Goal: Task Accomplishment & Management: Use online tool/utility

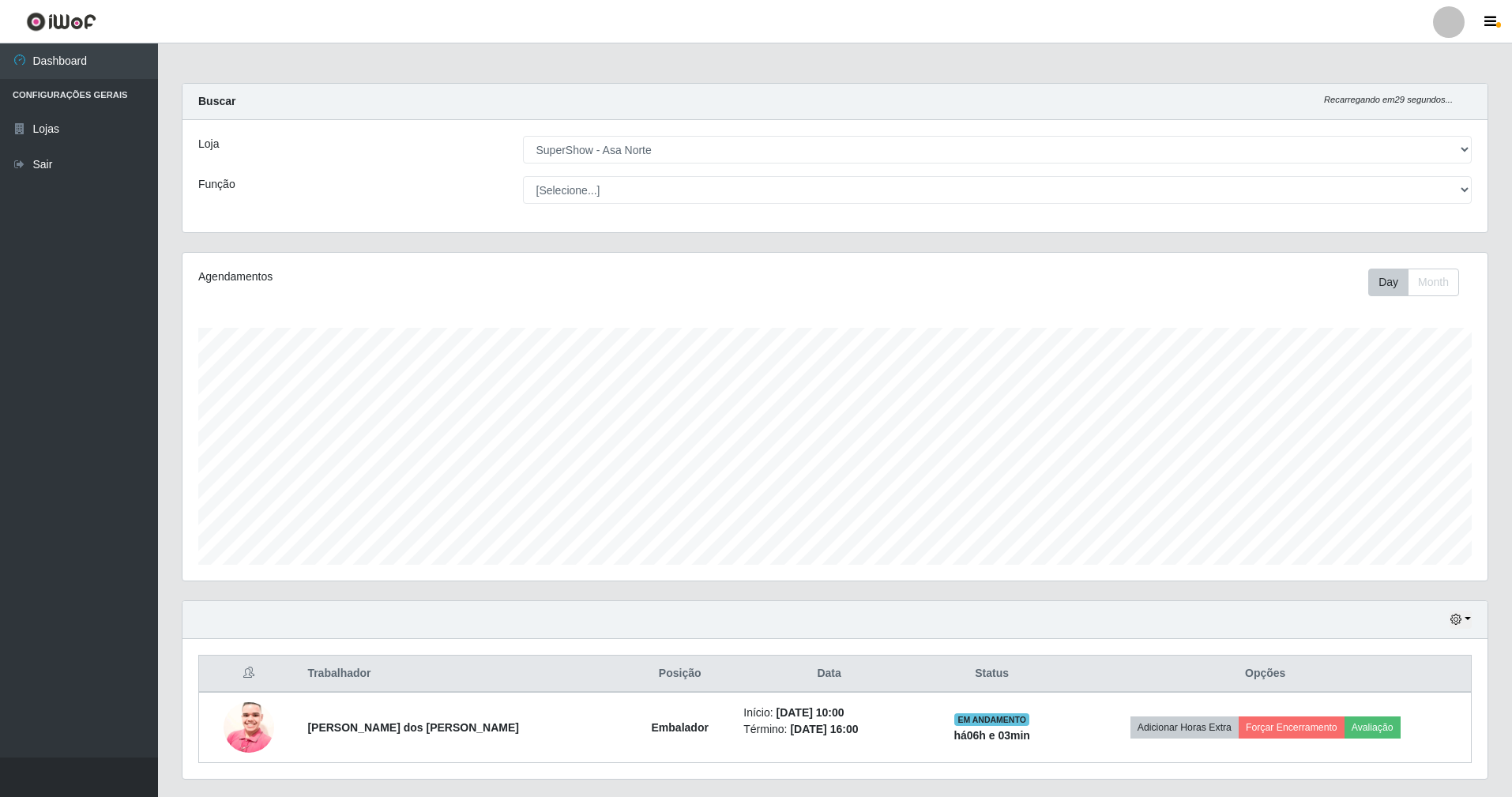
select select "71"
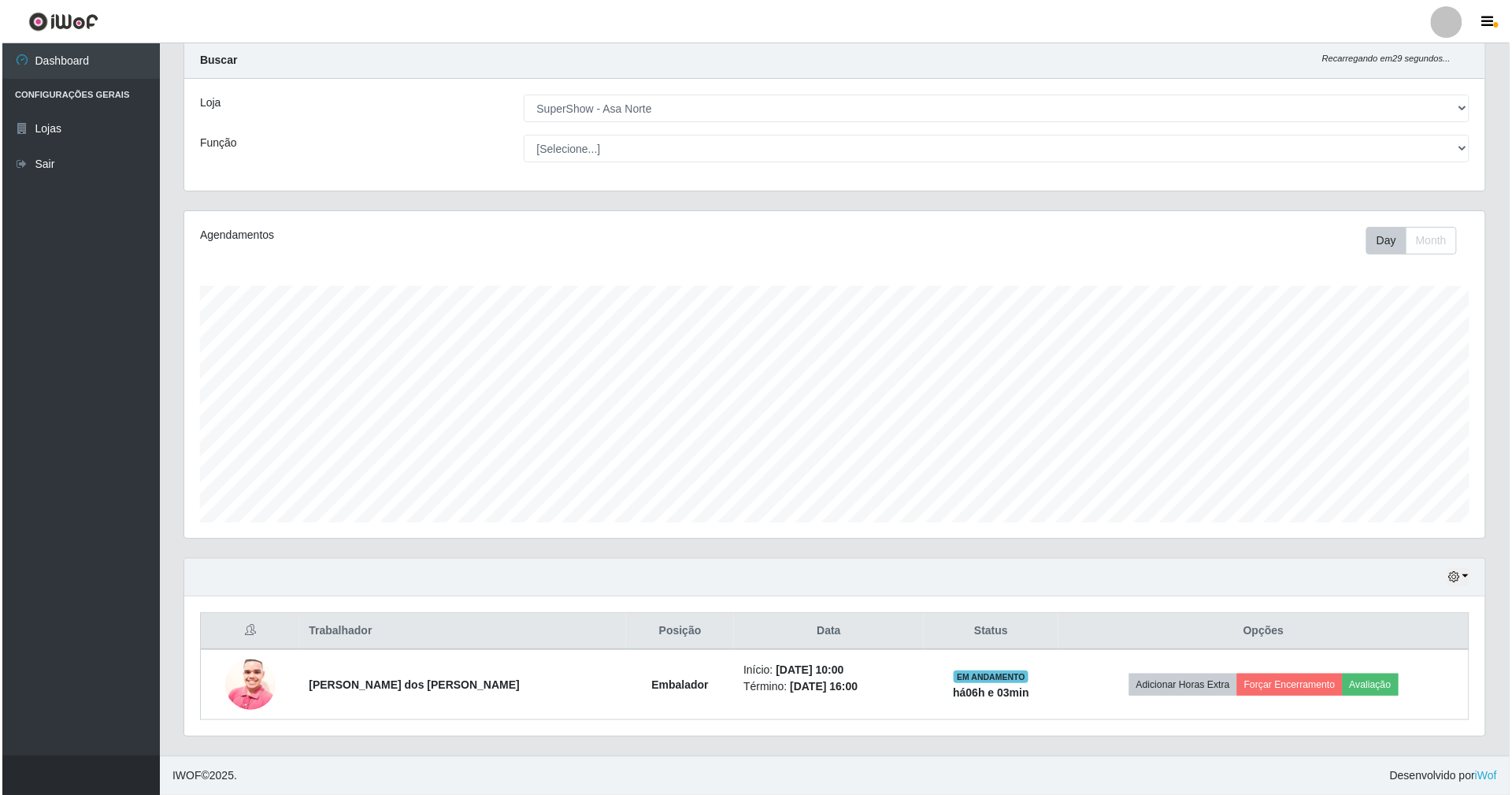
scroll to position [327, 1301]
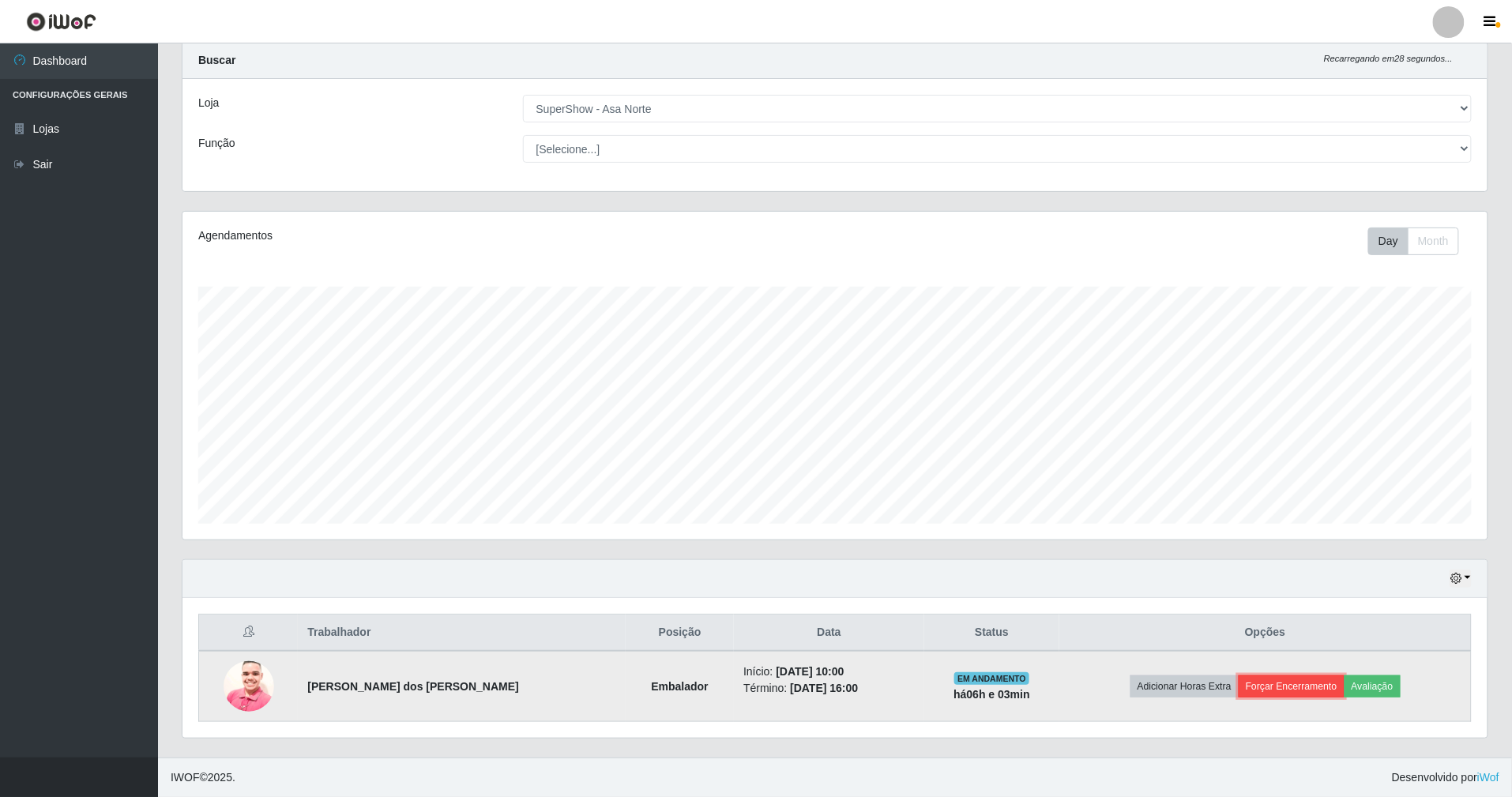
click at [1300, 688] on button "Forçar Encerramento" at bounding box center [1292, 686] width 106 height 22
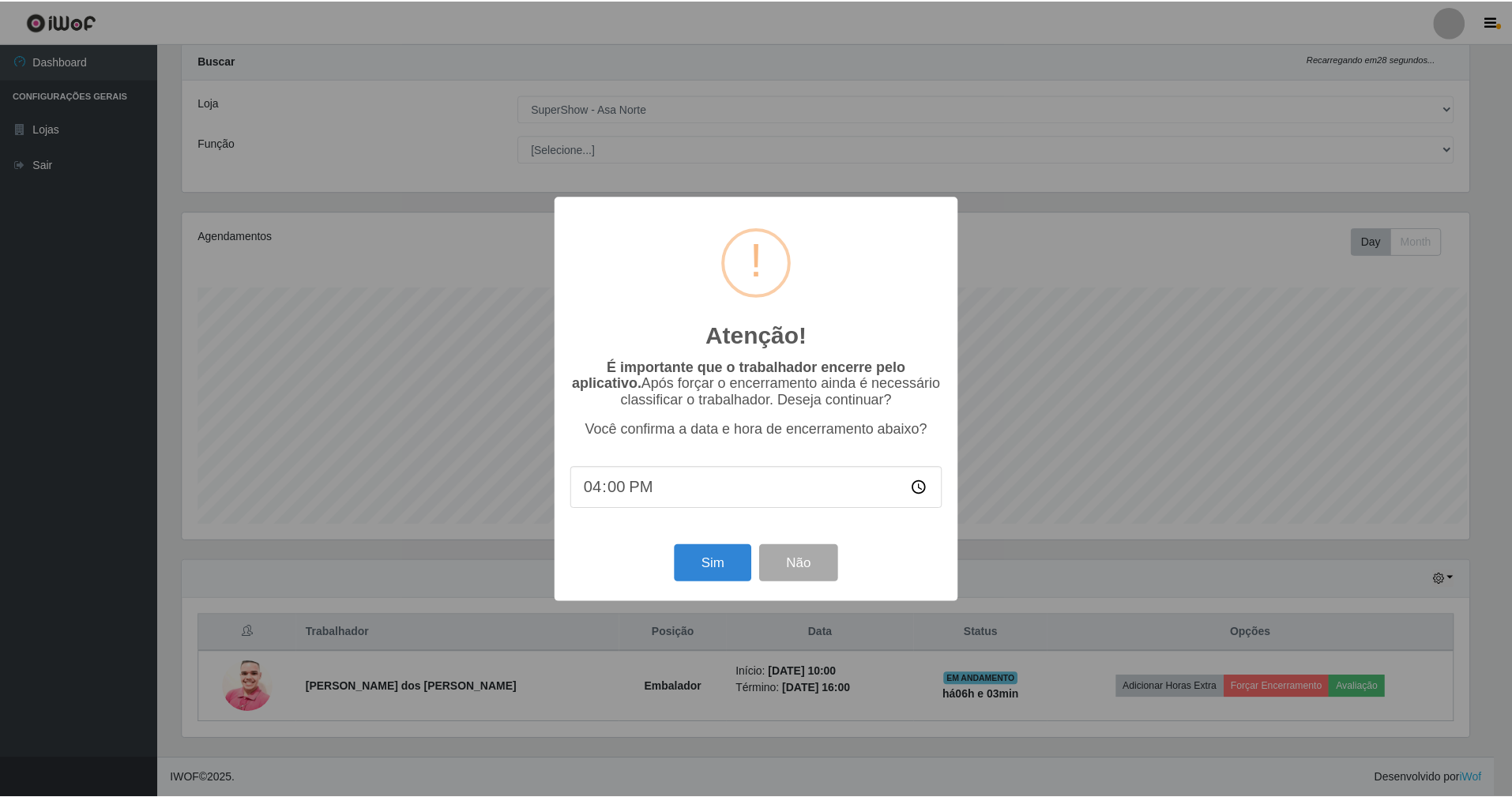
scroll to position [328, 1291]
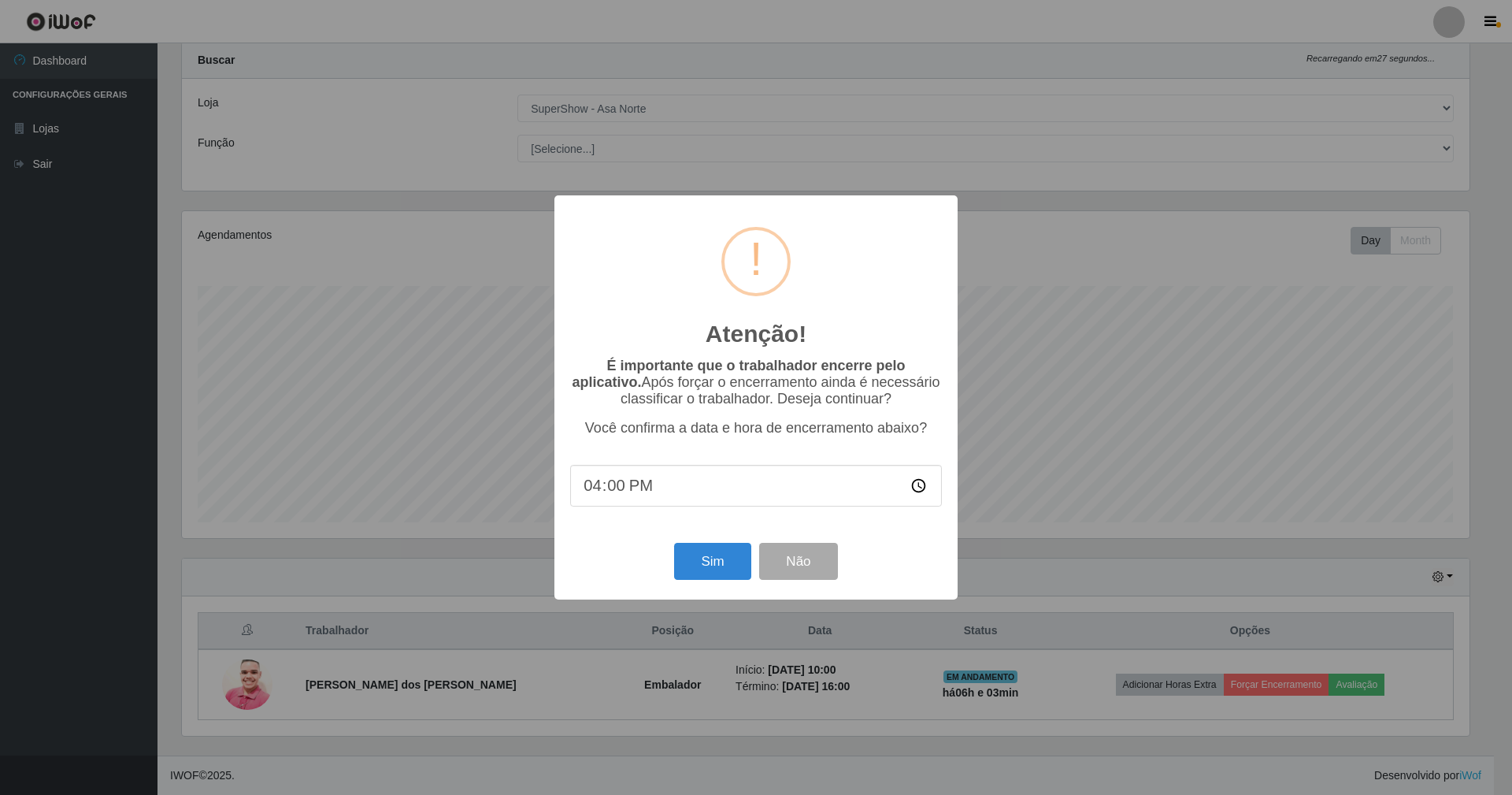
click at [613, 493] on input "16:00" at bounding box center [756, 485] width 372 height 42
type input "16:04"
click at [718, 577] on button "Sim" at bounding box center [711, 562] width 76 height 37
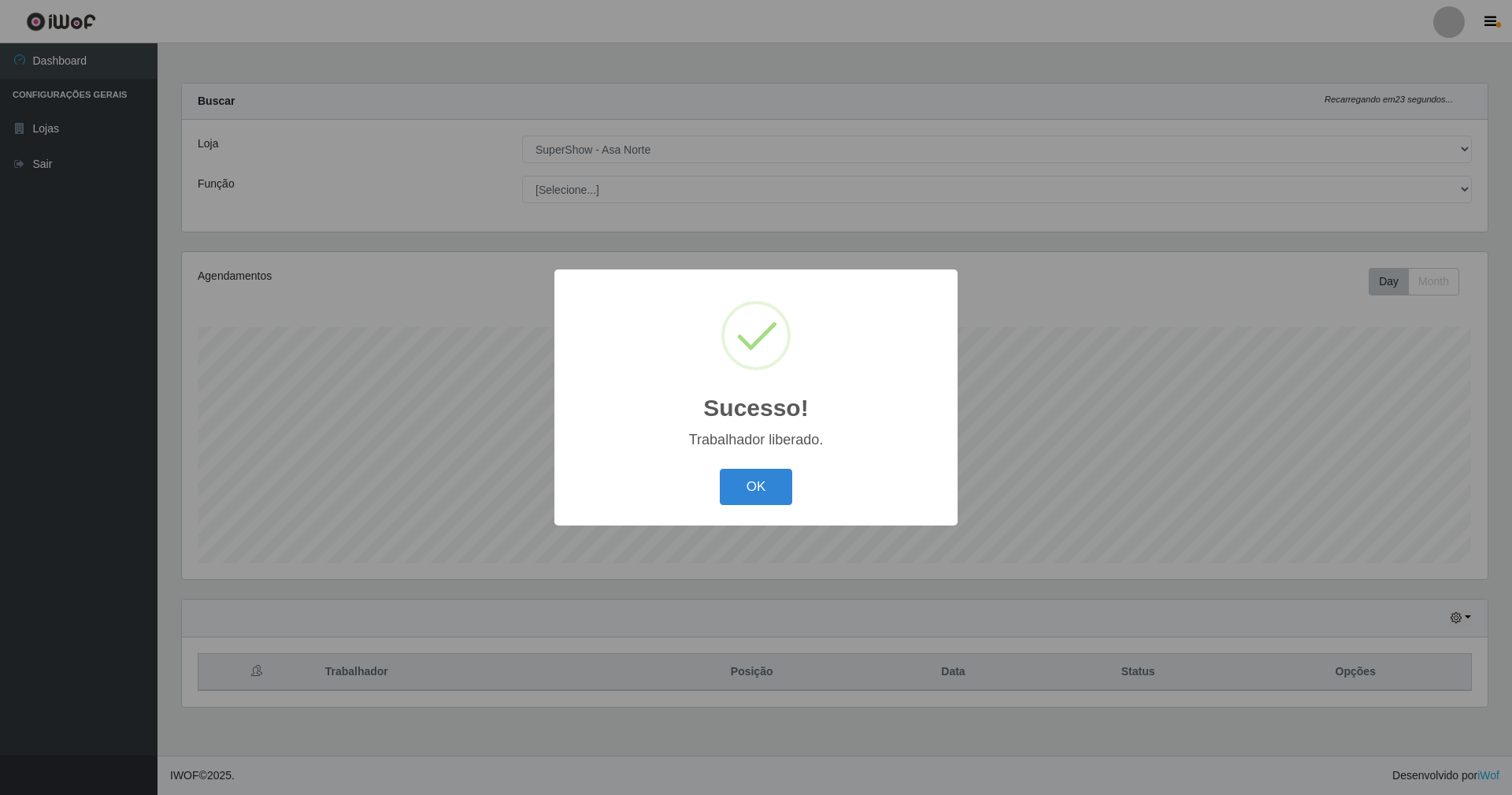
scroll to position [327, 1305]
click at [767, 480] on button "OK" at bounding box center [757, 487] width 74 height 37
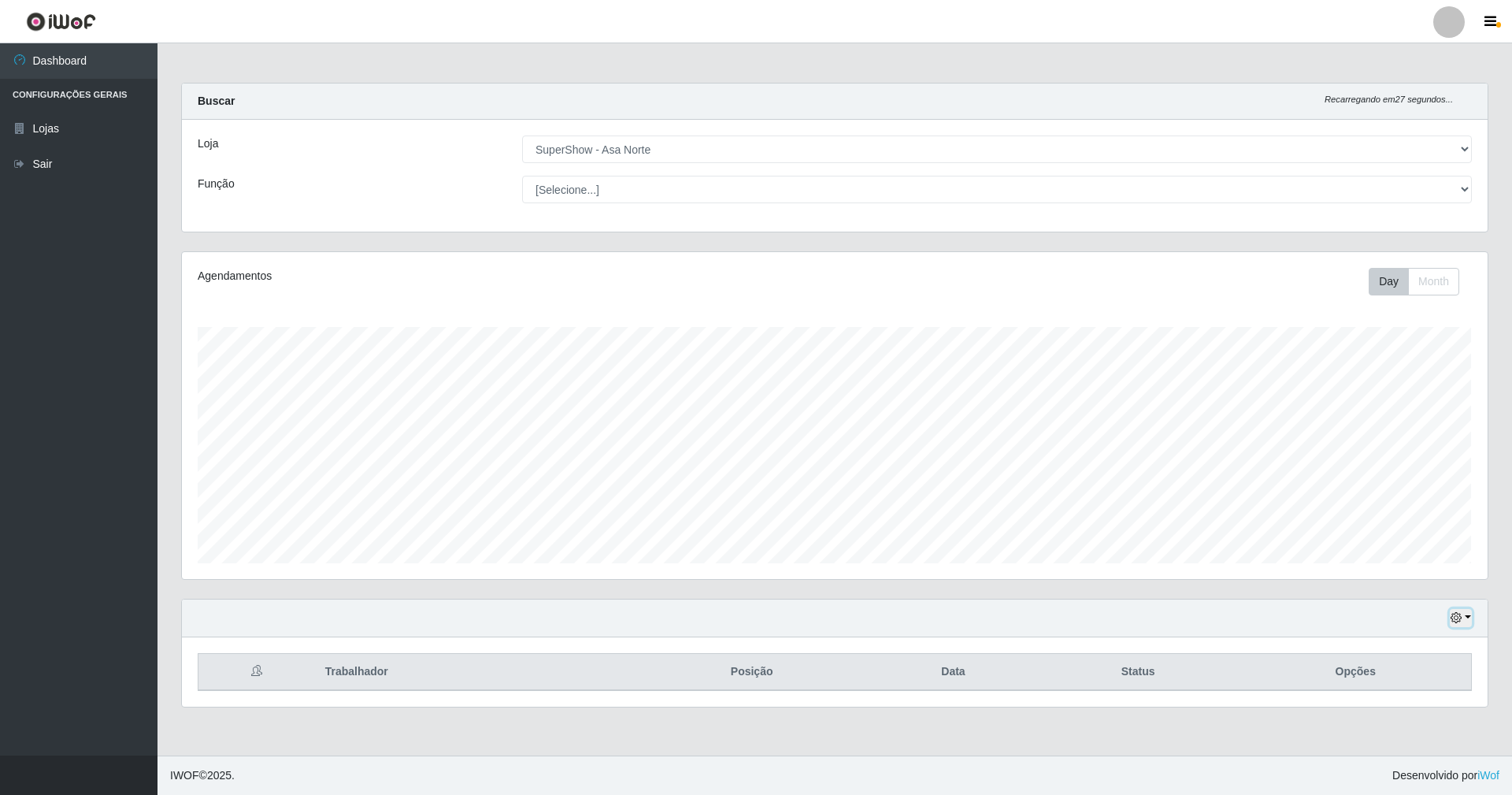
click at [1463, 619] on button "button" at bounding box center [1461, 618] width 22 height 18
click at [1425, 498] on button "1 dia" at bounding box center [1409, 492] width 125 height 33
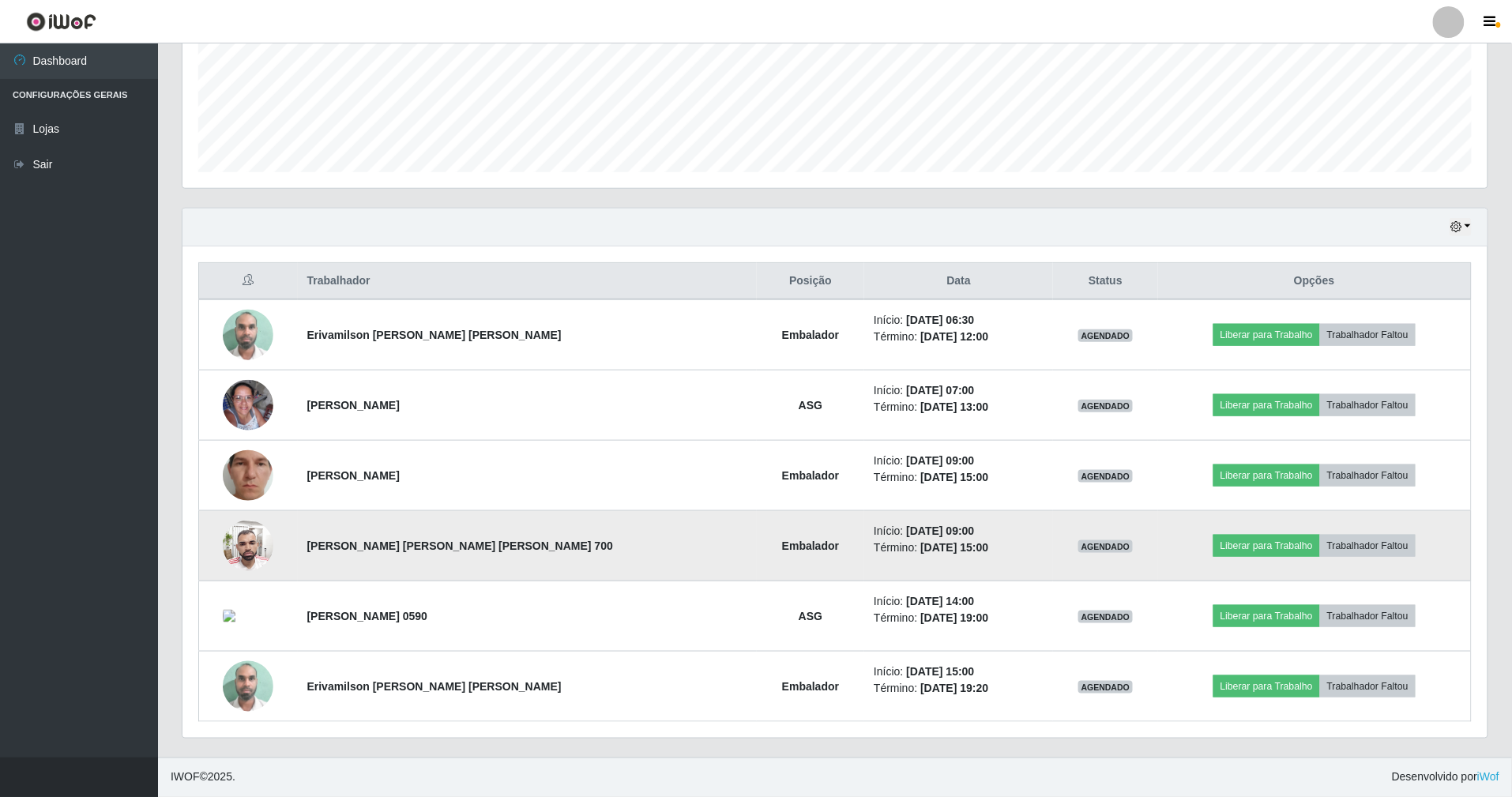
scroll to position [396, 0]
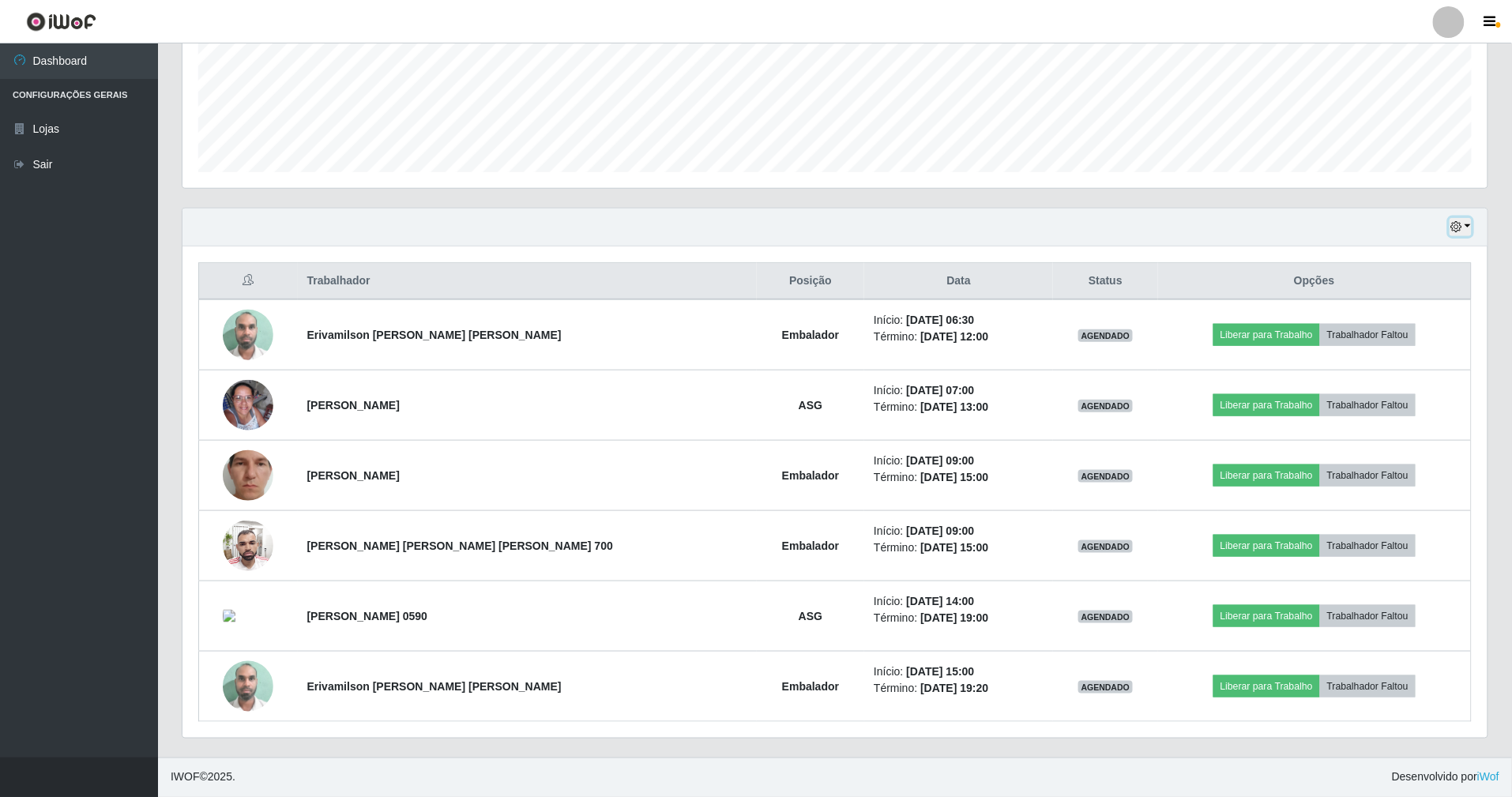
click at [1461, 231] on button "button" at bounding box center [1461, 227] width 22 height 18
click at [1417, 254] on button "Hoje" at bounding box center [1409, 255] width 125 height 33
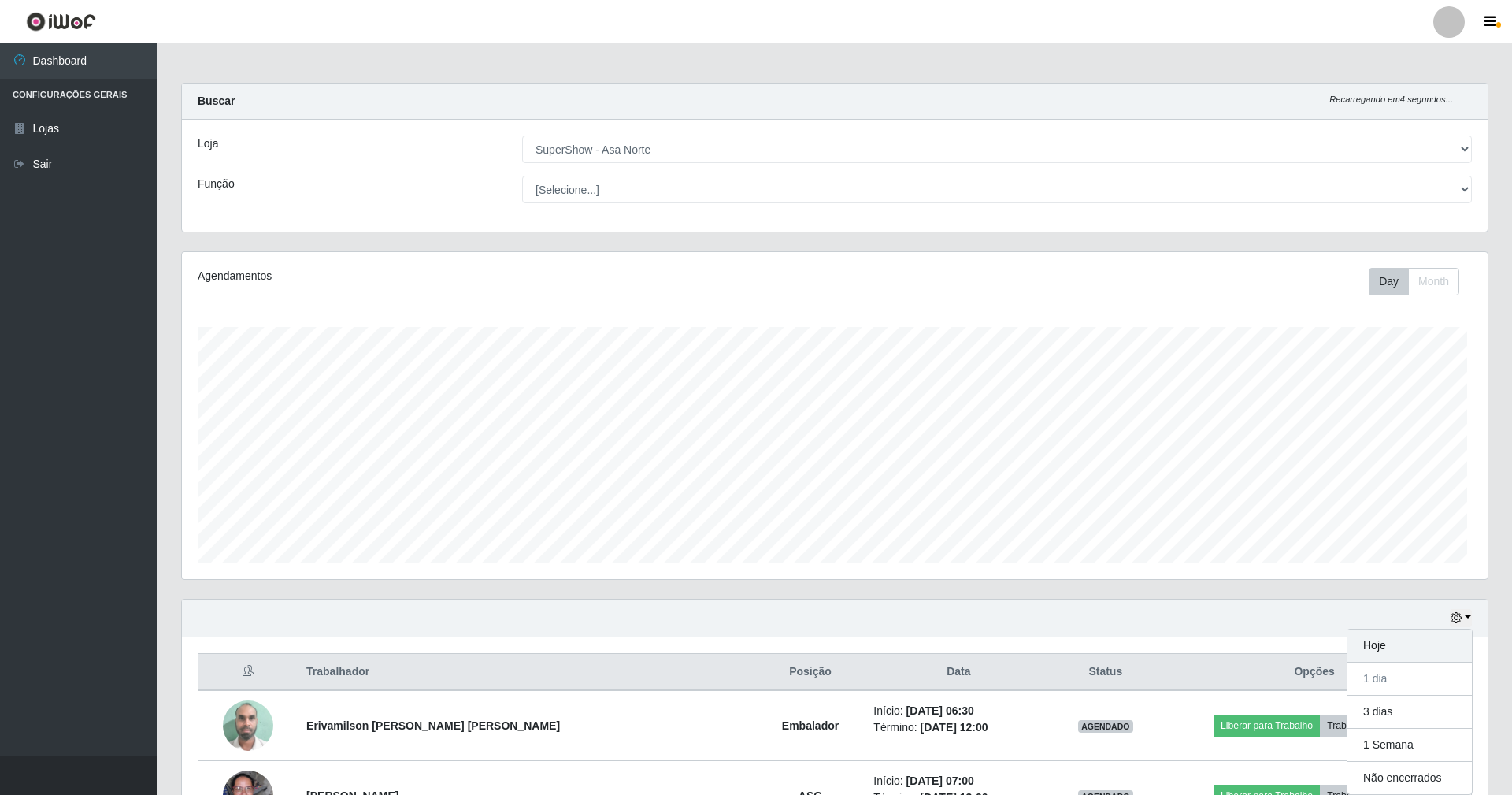
scroll to position [327, 1305]
